Goal: Information Seeking & Learning: Find specific fact

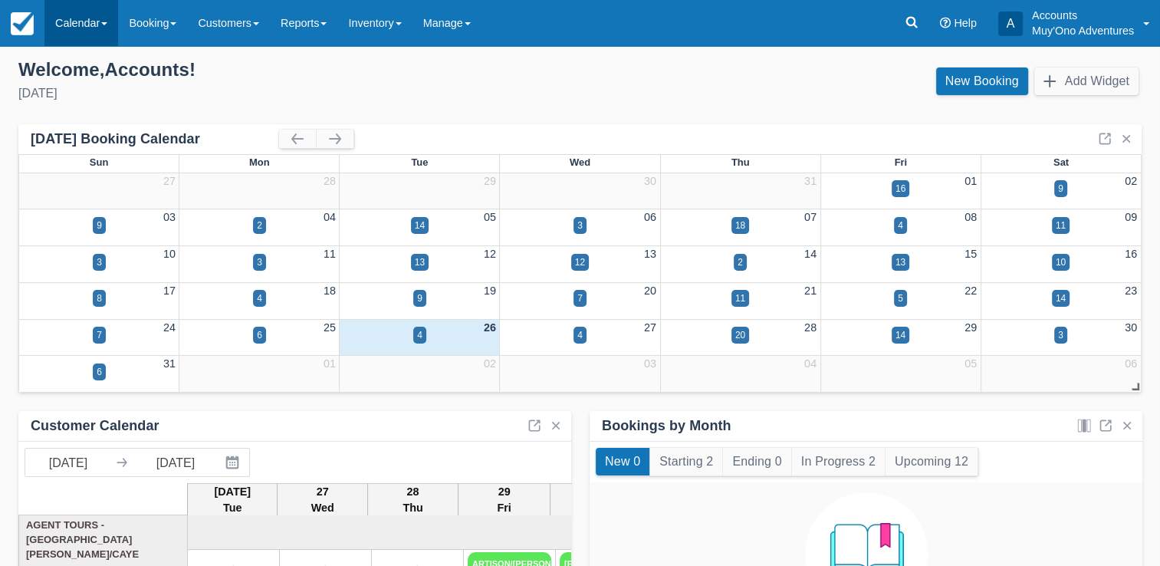
click at [86, 23] on link "Calendar" at bounding box center [81, 23] width 74 height 46
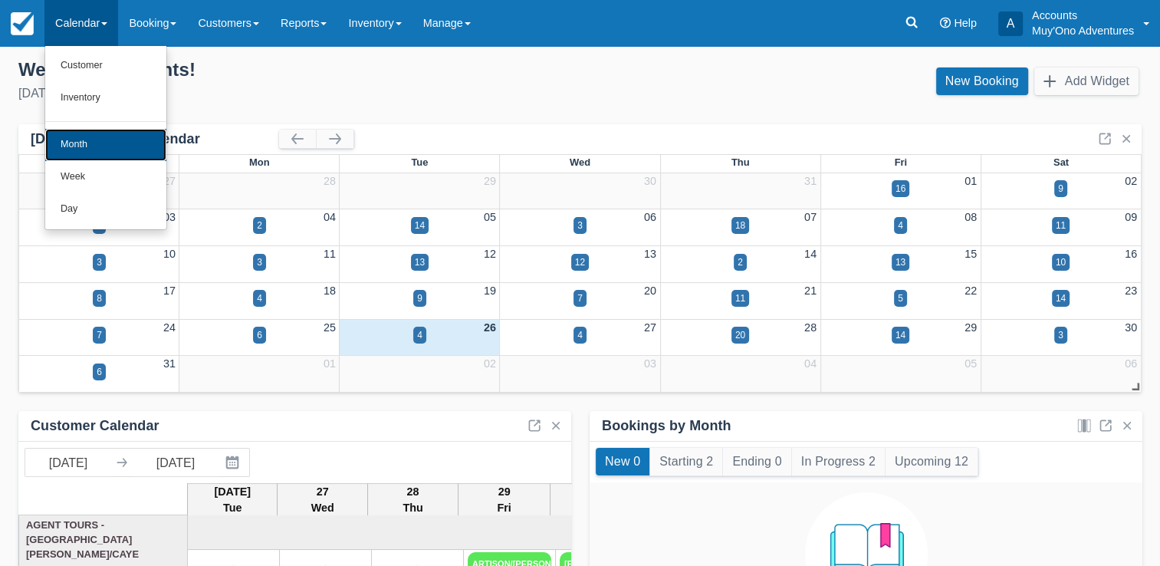
click at [84, 144] on link "Month" at bounding box center [105, 145] width 121 height 32
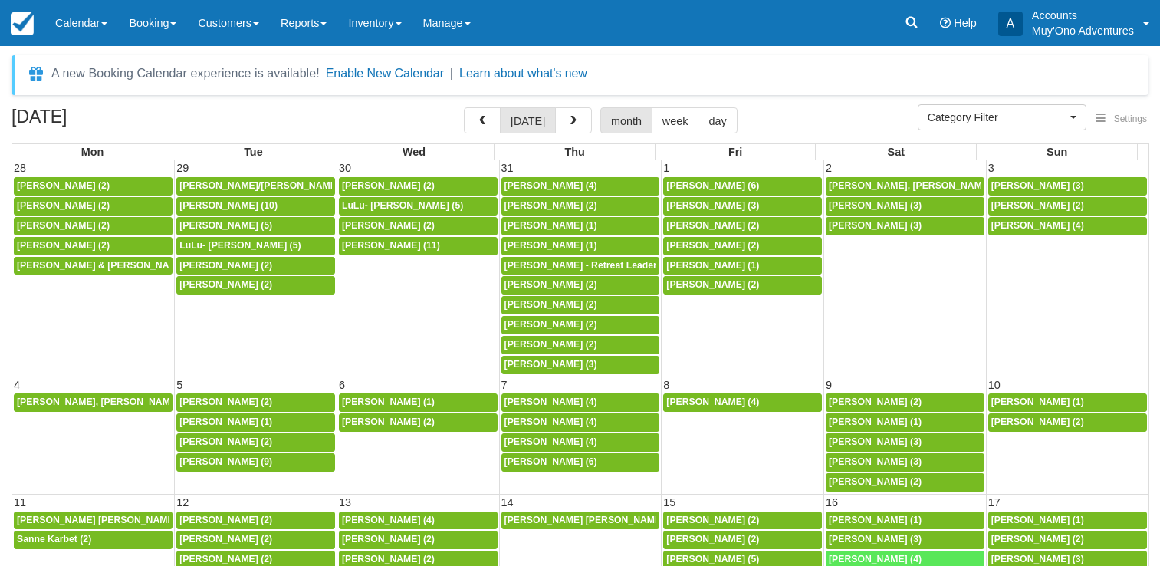
select select
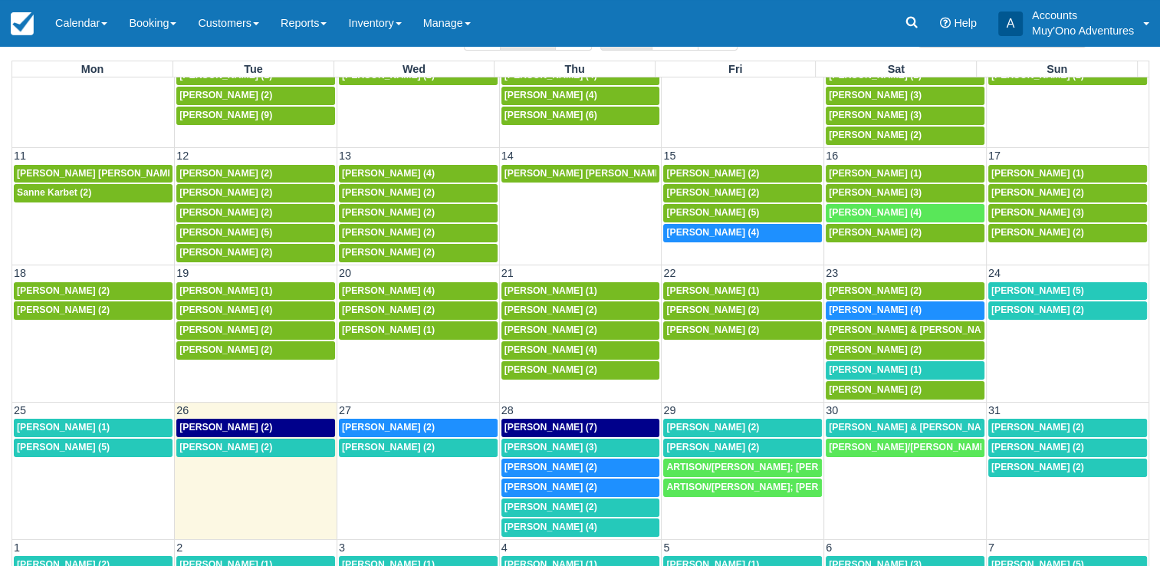
scroll to position [88, 0]
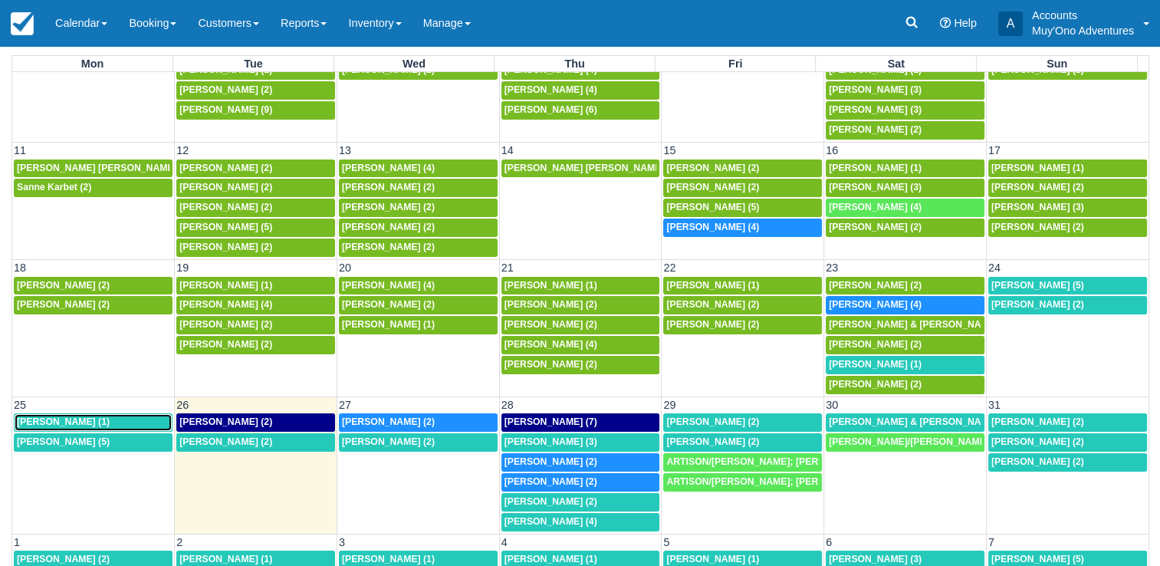
click at [143, 416] on div "Sarah Andersen (1)" at bounding box center [93, 422] width 153 height 12
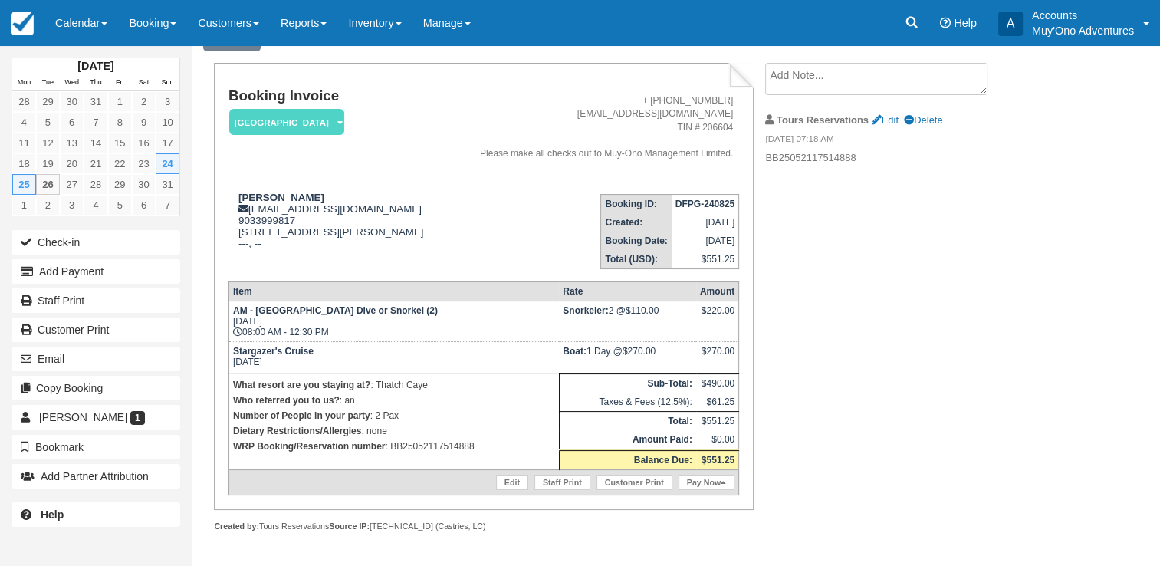
scroll to position [81, 0]
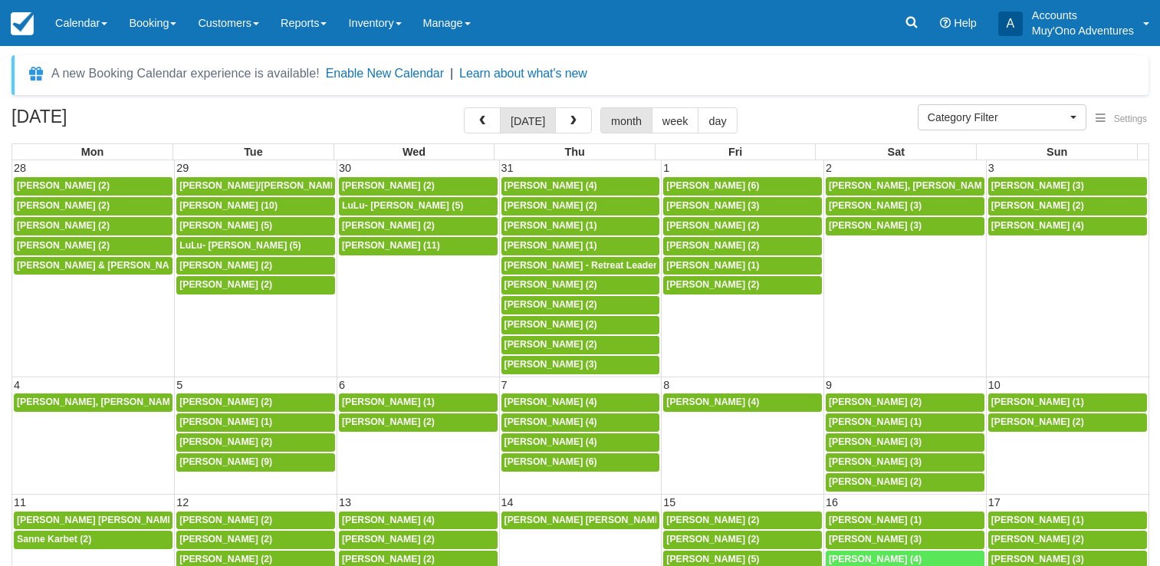
select select
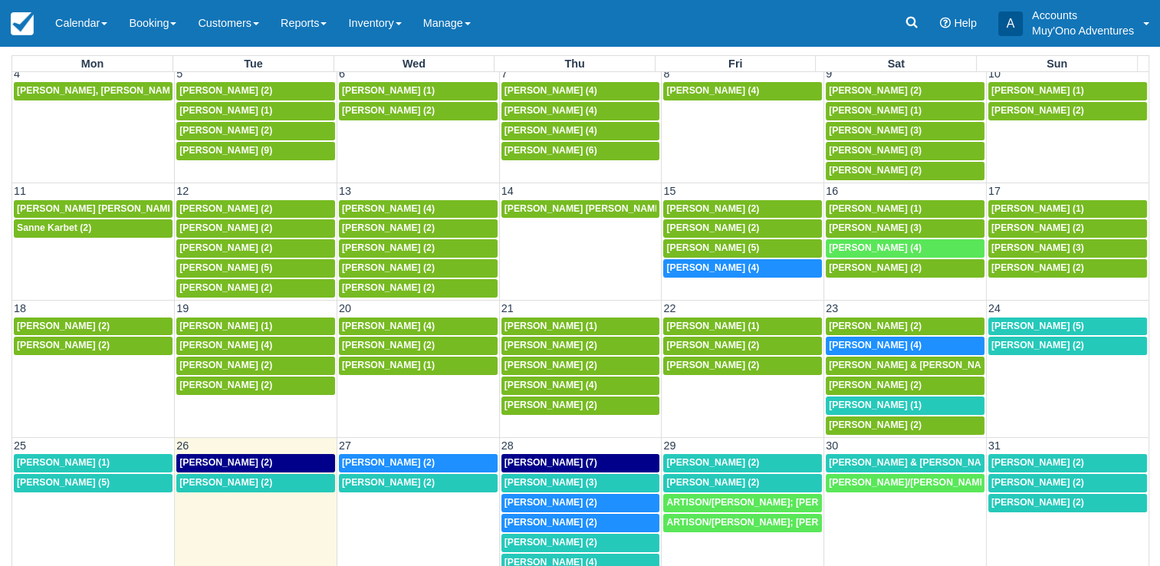
scroll to position [229, 0]
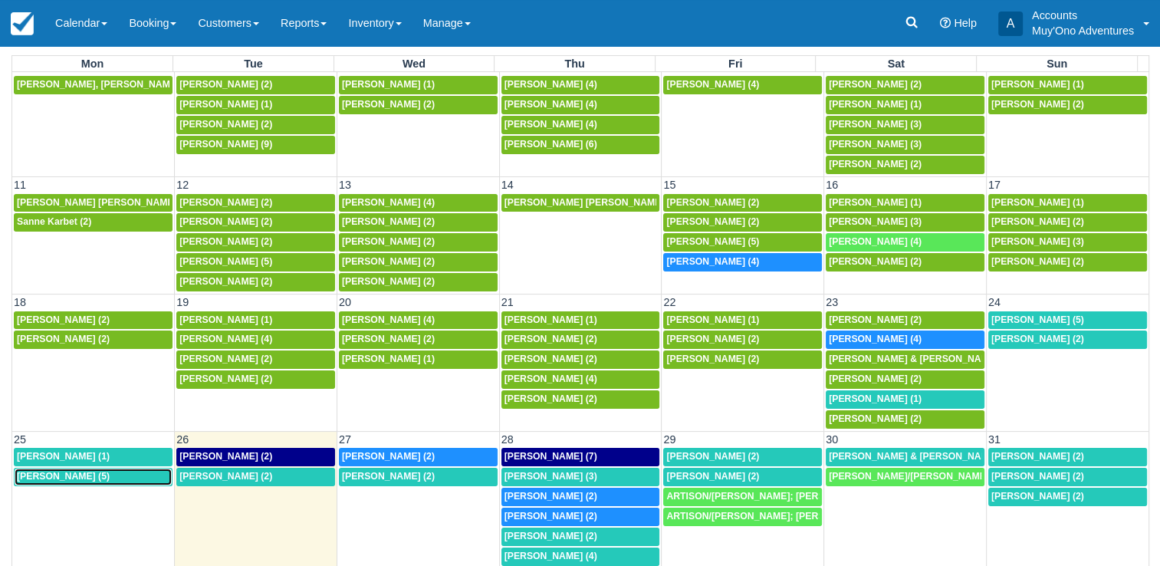
click at [58, 471] on span "Calee Yoe (5)" at bounding box center [63, 476] width 93 height 11
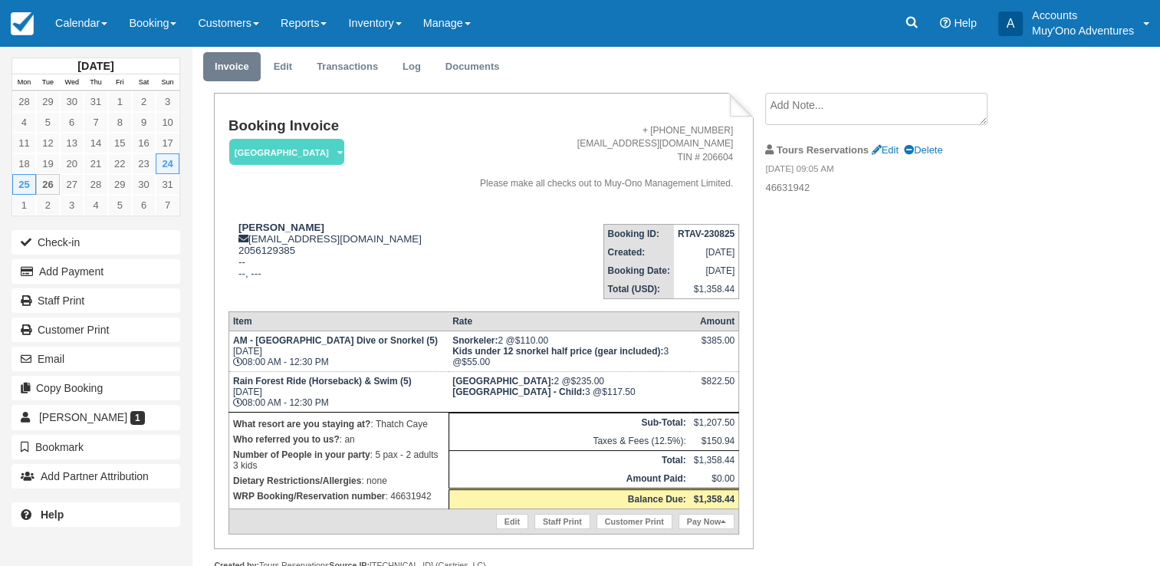
scroll to position [48, 0]
click at [405, 495] on p "WRP Booking/Reservation number : 46631942" at bounding box center [339, 495] width 212 height 15
copy p "46631942"
click at [703, 232] on strong "RTAV-230825" at bounding box center [706, 233] width 57 height 11
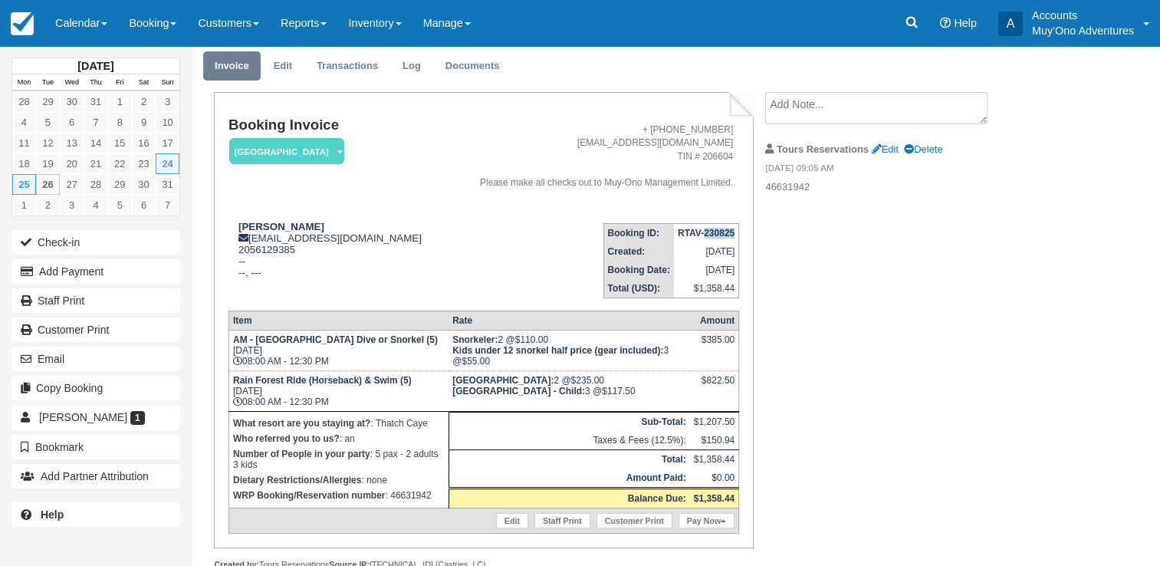
click at [703, 232] on strong "RTAV-230825" at bounding box center [706, 233] width 57 height 11
copy tbody "RTAV-230825"
drag, startPoint x: 239, startPoint y: 222, endPoint x: 285, endPoint y: 228, distance: 46.3
click at [285, 228] on strong "Calee Yoe" at bounding box center [281, 227] width 86 height 12
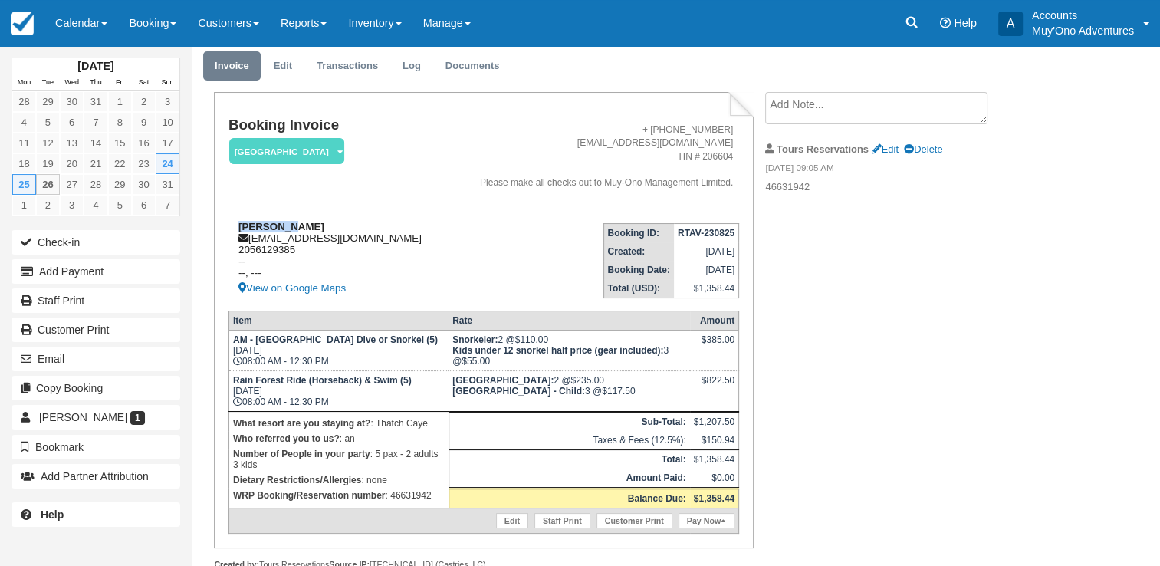
copy strong "Calee Yoe"
drag, startPoint x: 233, startPoint y: 382, endPoint x: 395, endPoint y: 385, distance: 161.8
click at [395, 385] on strong "Rain Forest Ride (Horseback) & Swim (5)" at bounding box center [322, 380] width 179 height 11
copy strong "Rain Forest Ride (Horseback) & Swim"
click at [411, 491] on p "WRP Booking/Reservation number : 46631942" at bounding box center [339, 495] width 212 height 15
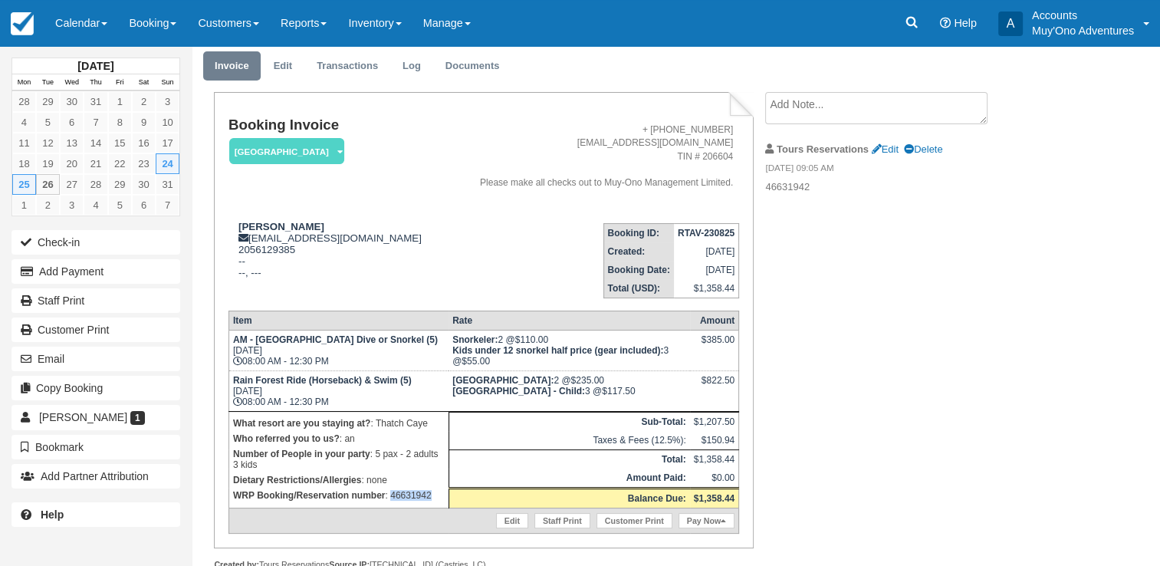
click at [411, 491] on p "WRP Booking/Reservation number : 46631942" at bounding box center [339, 495] width 212 height 15
copy p "46631942"
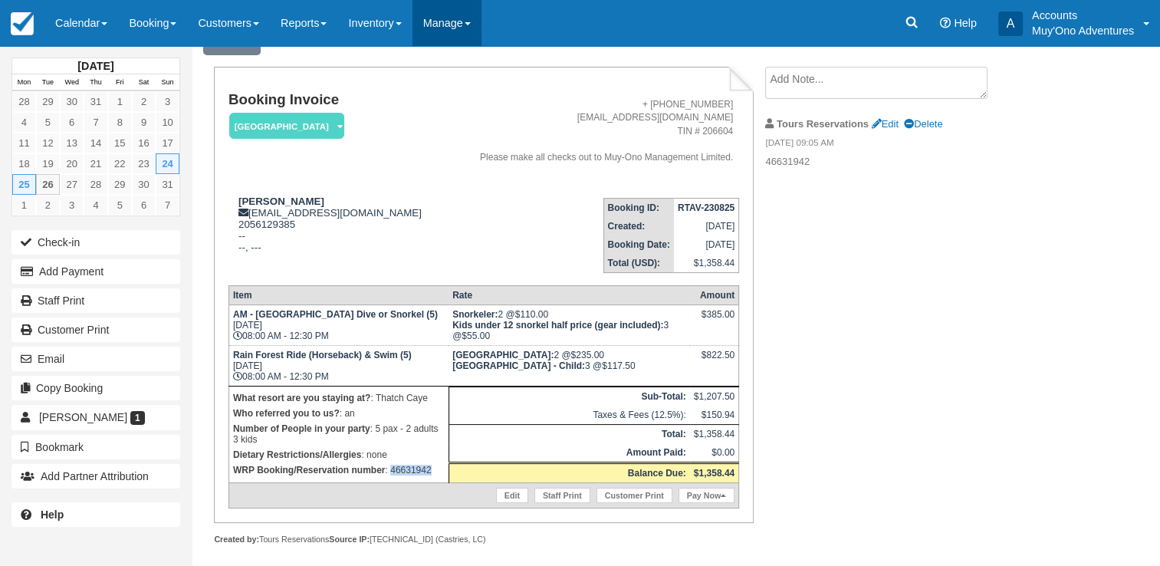
scroll to position [86, 0]
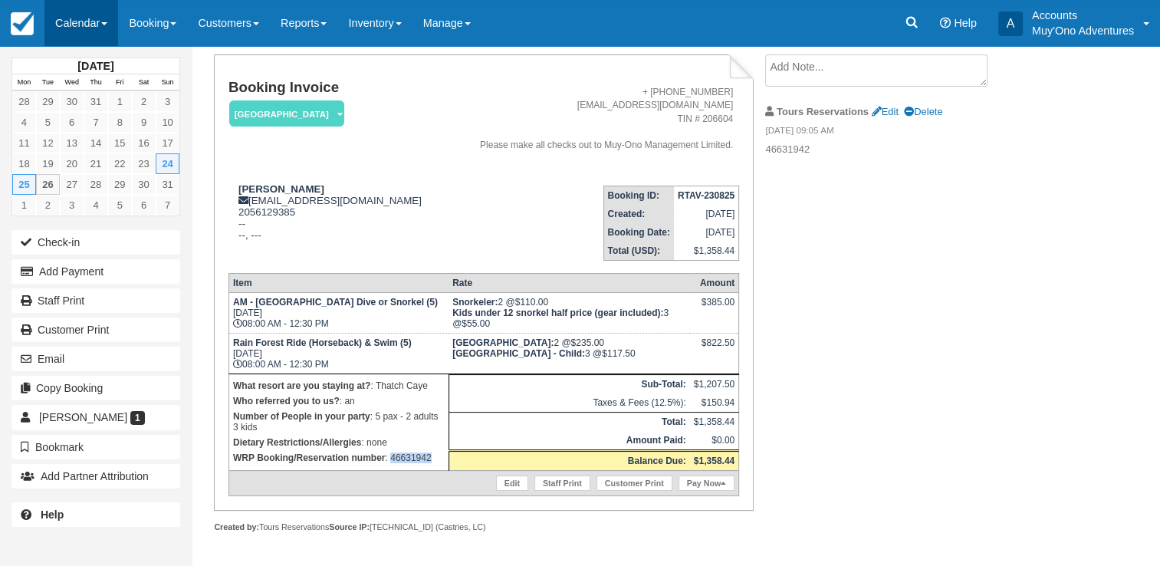
click at [80, 27] on link "Calendar" at bounding box center [81, 23] width 74 height 46
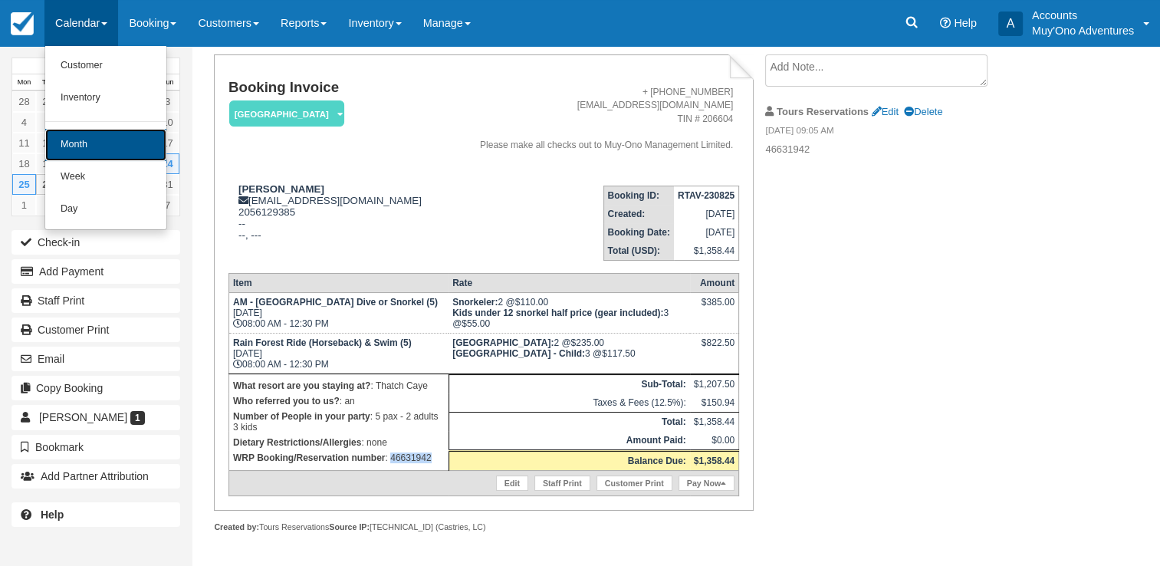
click at [79, 144] on link "Month" at bounding box center [105, 145] width 121 height 32
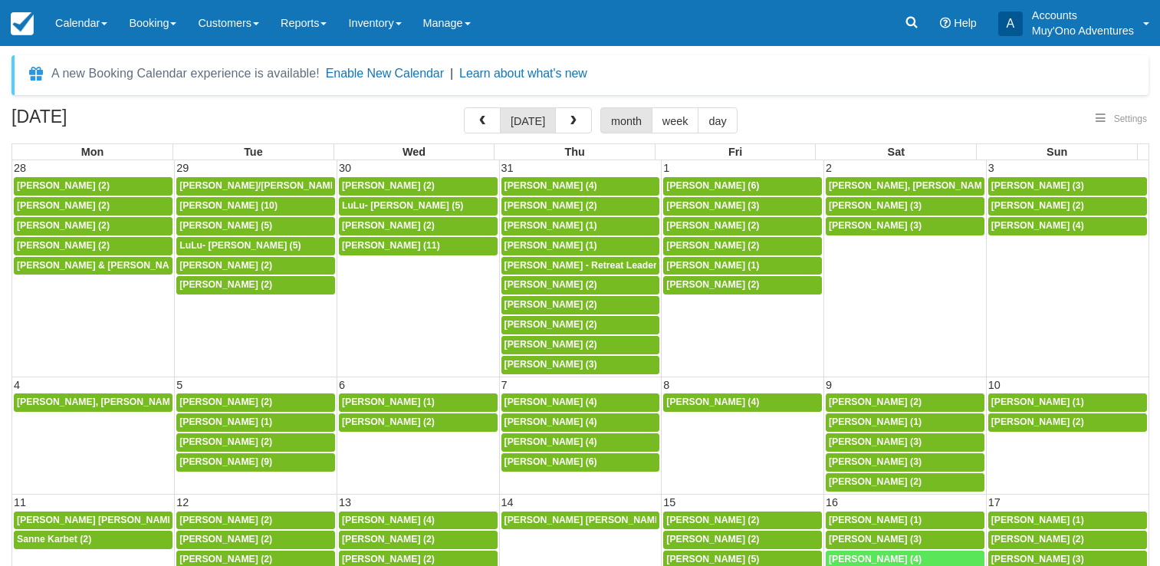
select select
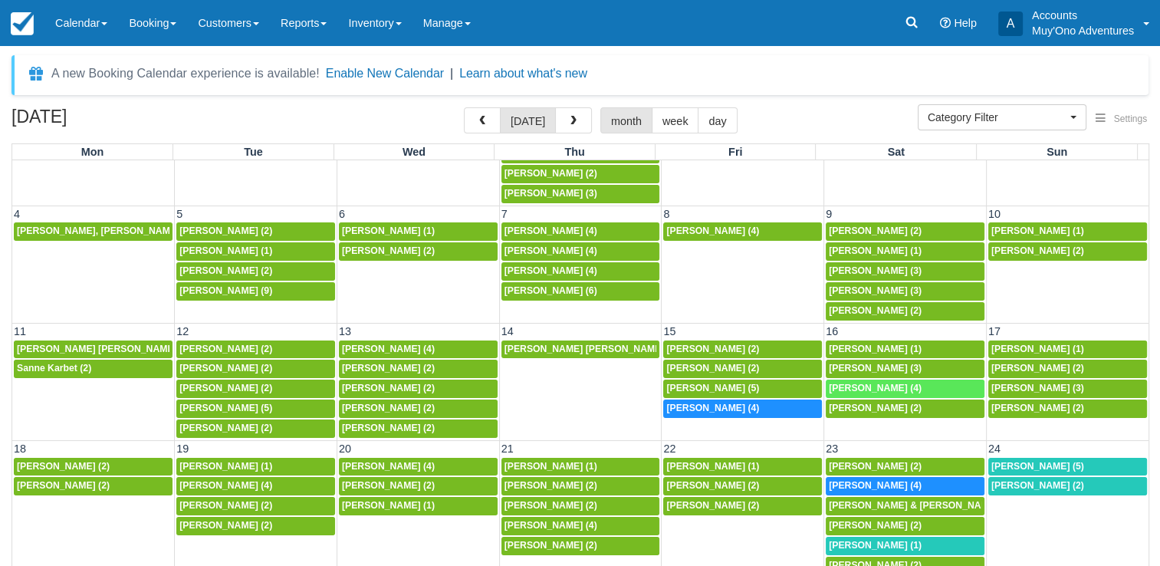
scroll to position [172, 0]
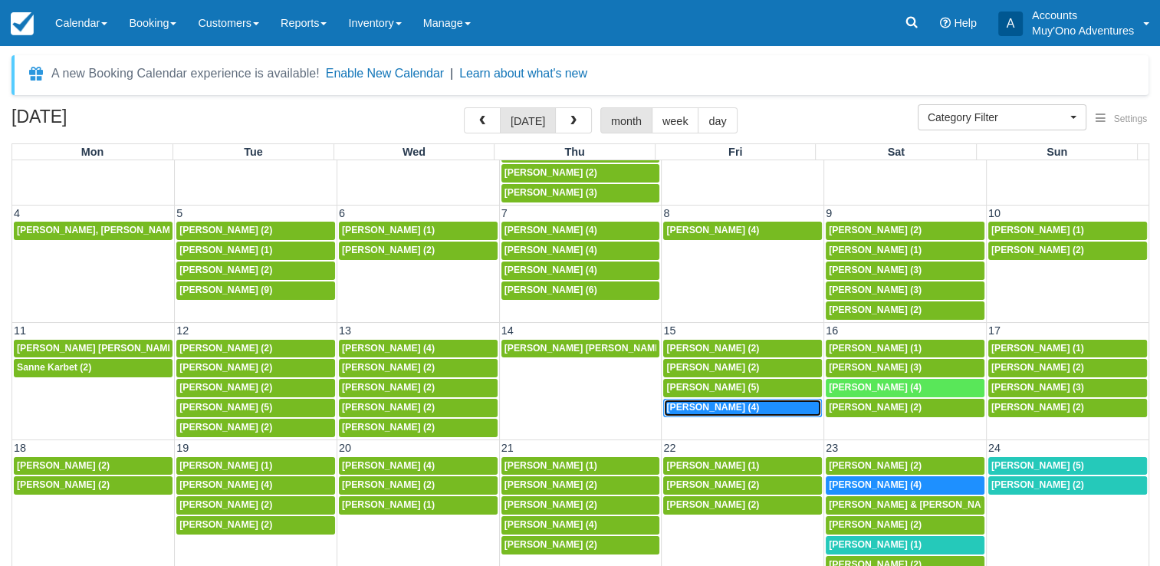
click at [716, 406] on span "[PERSON_NAME] (4)" at bounding box center [712, 407] width 93 height 11
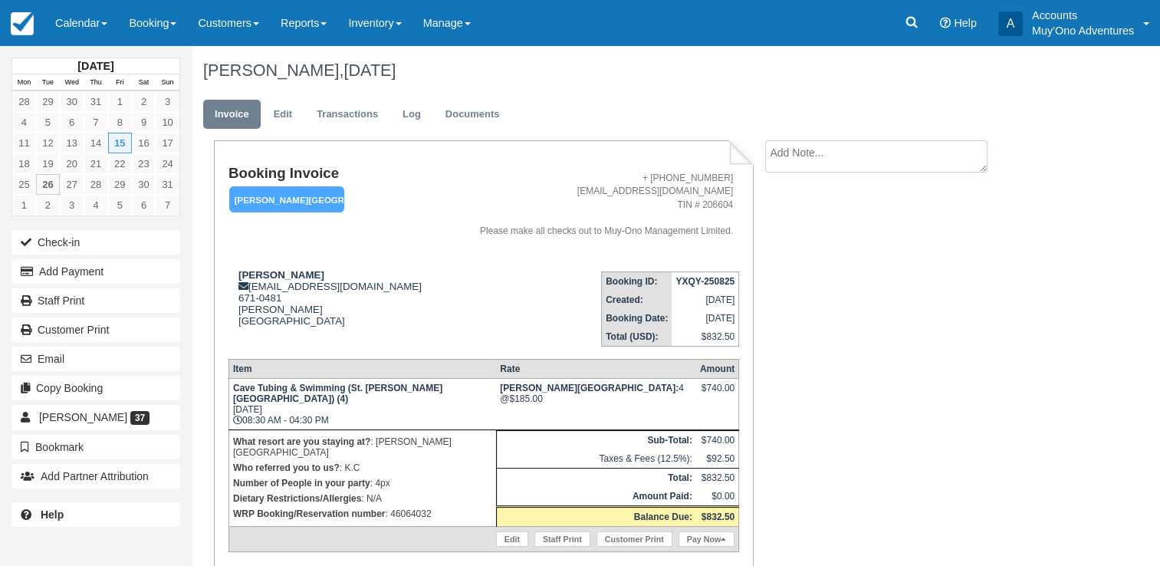
click at [418, 506] on p "WRP Booking/Reservation number : 46064032" at bounding box center [362, 513] width 259 height 15
copy p "46064032"
click at [705, 281] on strong "YXQY-250825" at bounding box center [705, 281] width 59 height 11
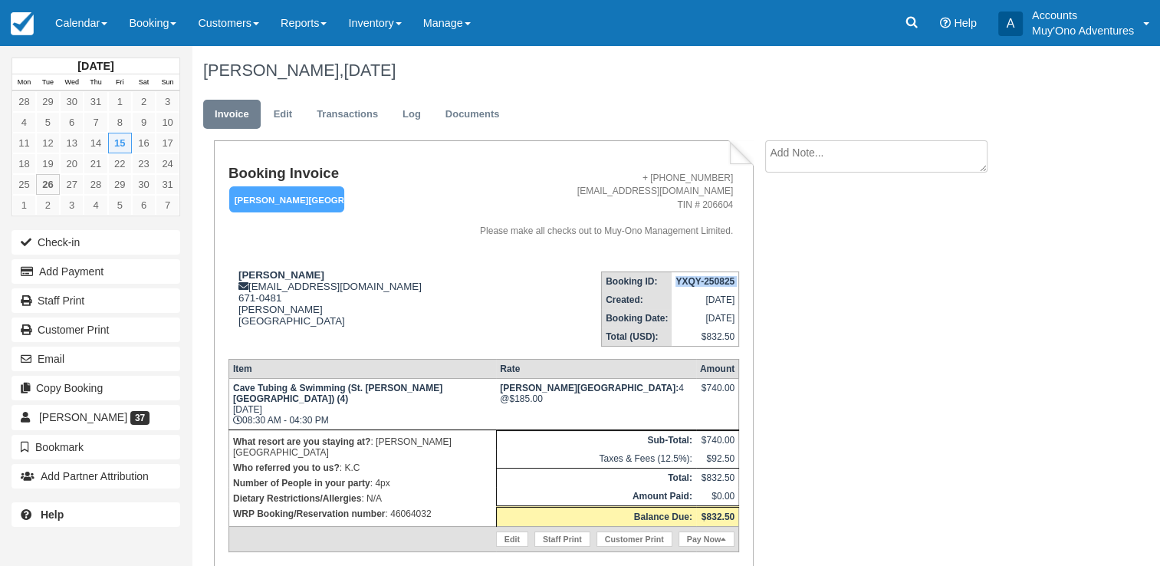
click at [705, 281] on strong "YXQY-250825" at bounding box center [705, 281] width 59 height 11
copy tbody "YXQY-250825"
drag, startPoint x: 238, startPoint y: 274, endPoint x: 307, endPoint y: 275, distance: 68.2
click at [307, 275] on strong "Tifanny Harris" at bounding box center [281, 275] width 86 height 12
copy strong "Tifanny Harris"
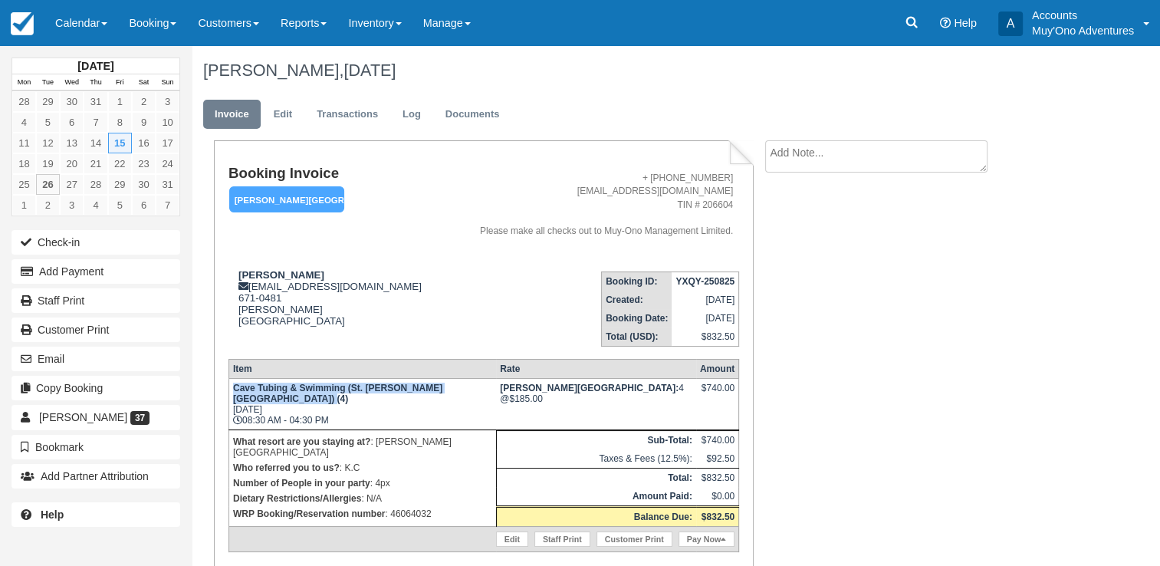
drag, startPoint x: 235, startPoint y: 390, endPoint x: 514, endPoint y: 390, distance: 279.9
click at [442, 390] on strong "Cave Tubing & Swimming (St. Herman’s Blue Hole National Park) (4)" at bounding box center [337, 393] width 209 height 21
copy strong "Cave Tubing & Swimming (St. Herman’s Blue Hole National Park)"
click at [409, 506] on p "WRP Booking/Reservation number : 46064032" at bounding box center [362, 513] width 259 height 15
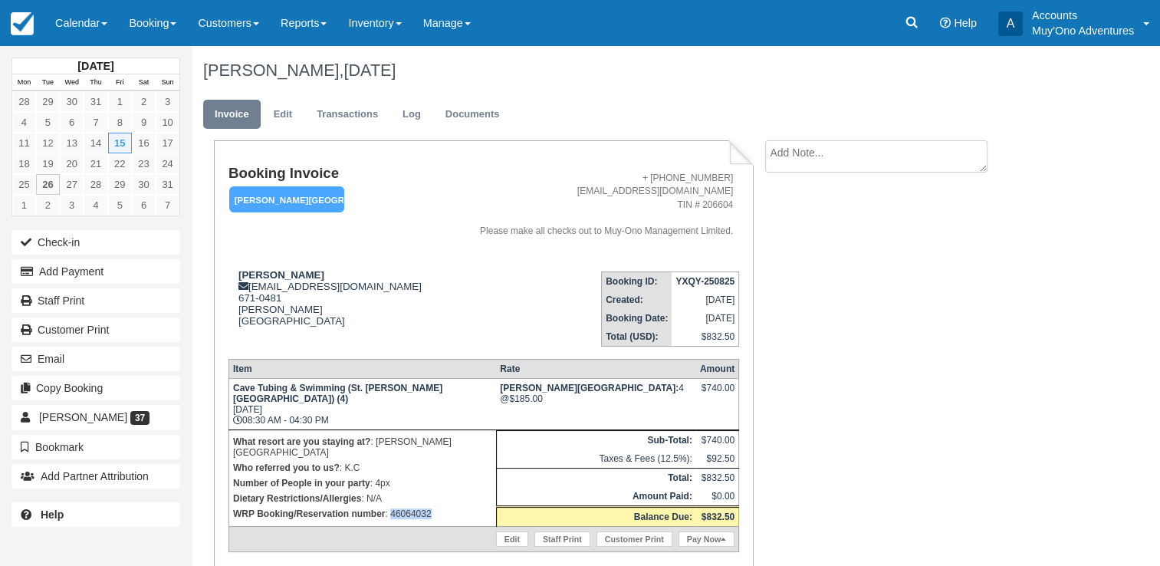
copy p "46064032"
